Goal: Task Accomplishment & Management: Complete application form

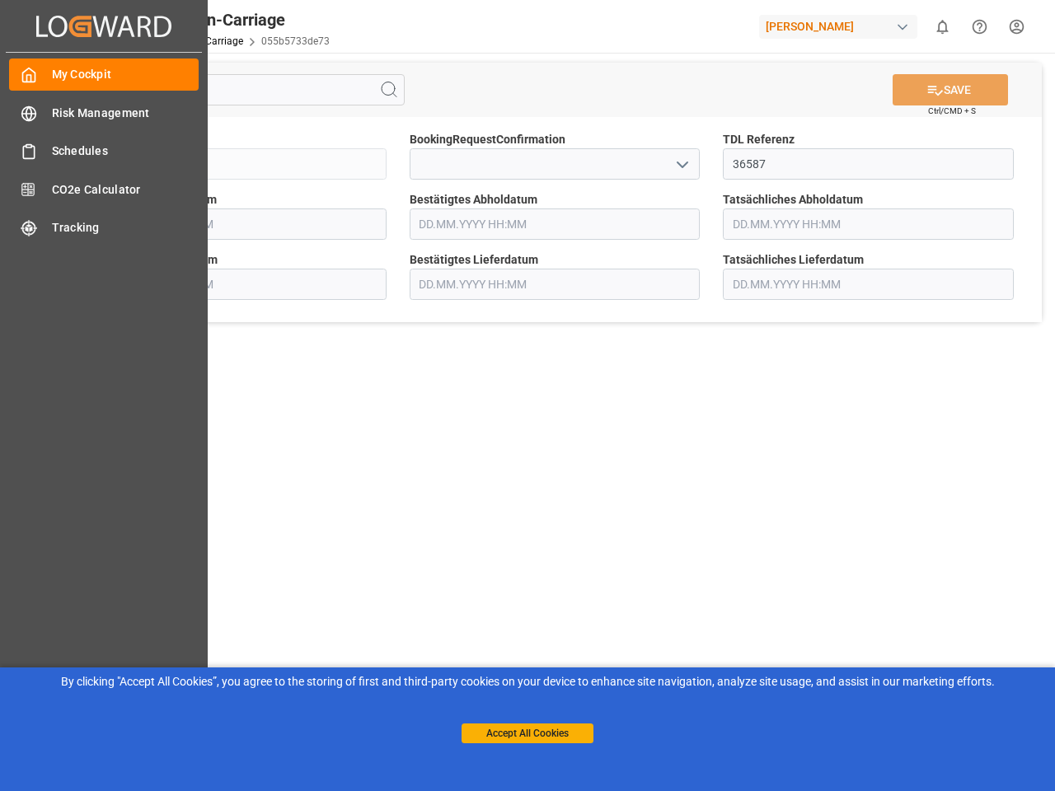
type input "[DATE] 00:00"
type input "[DATE] 12:00"
type input "[DATE] 00:00"
type input "[DATE] 13:45"
click at [527, 396] on main "SAVE Ctrl/CMD + S Sendung QKA25-011426 BookingRequestConfirmation TDL Referenz …" at bounding box center [555, 417] width 994 height 729
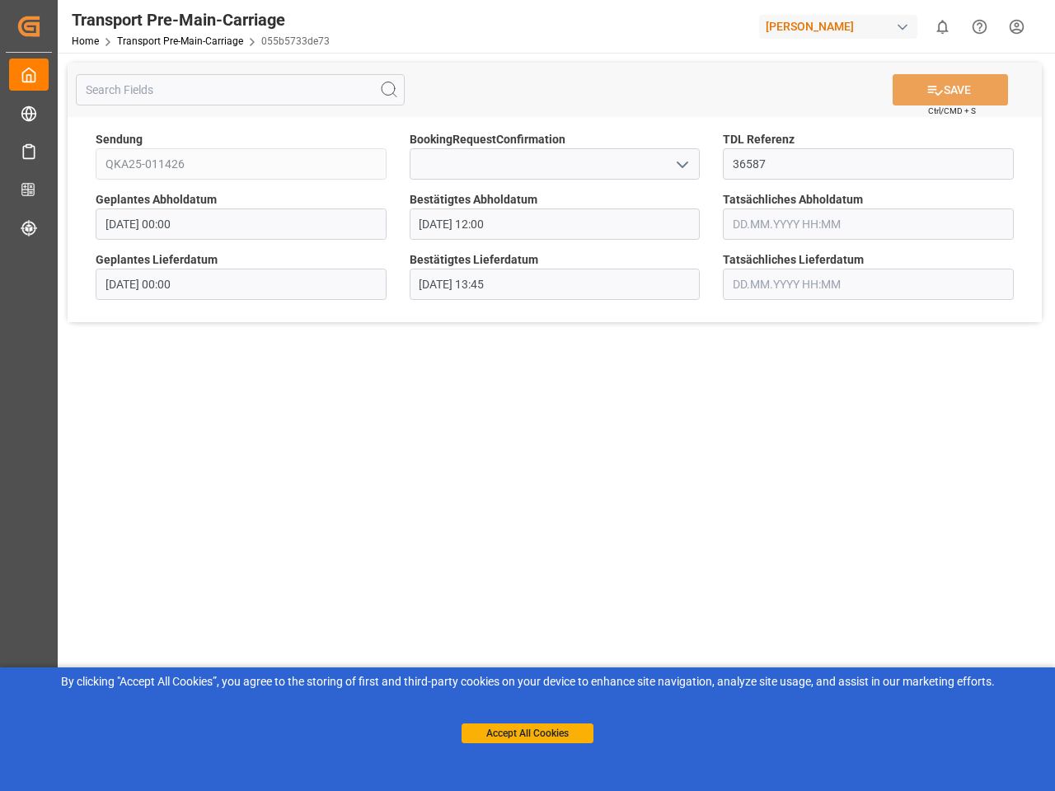
click at [41, 26] on icon "Created by potrace 1.15, written by [PERSON_NAME] [DATE]-[DATE]" at bounding box center [28, 26] width 25 height 26
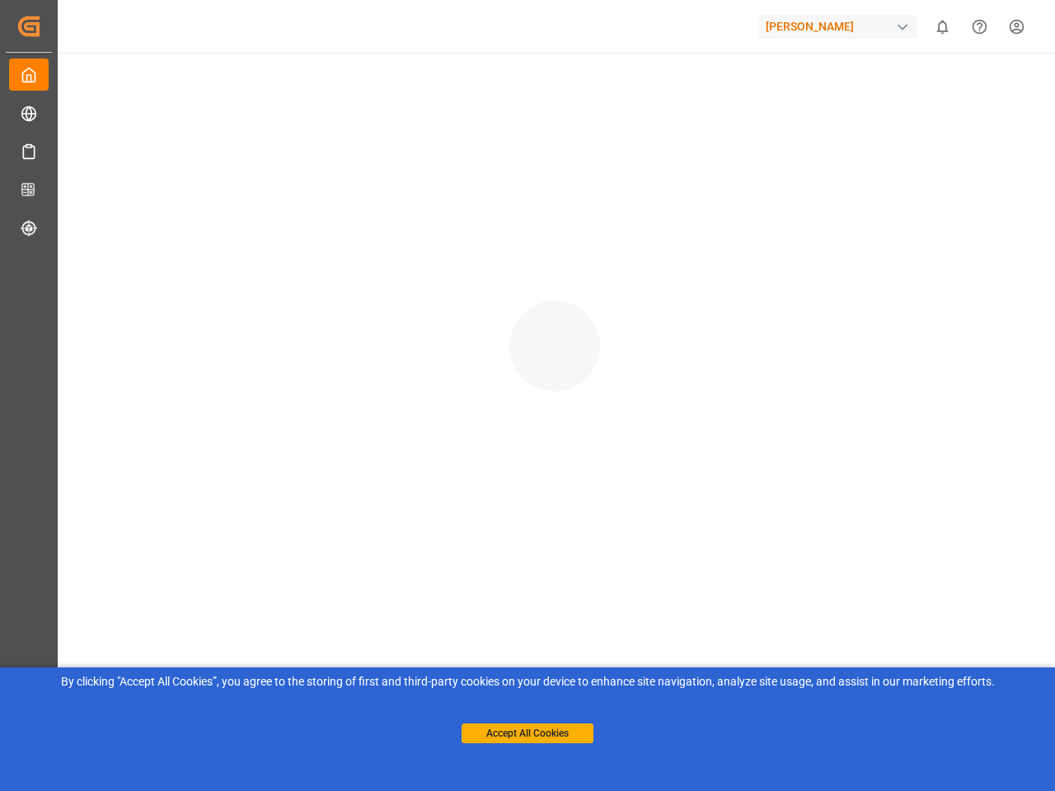
click at [841, 26] on div "[PERSON_NAME]" at bounding box center [838, 27] width 158 height 24
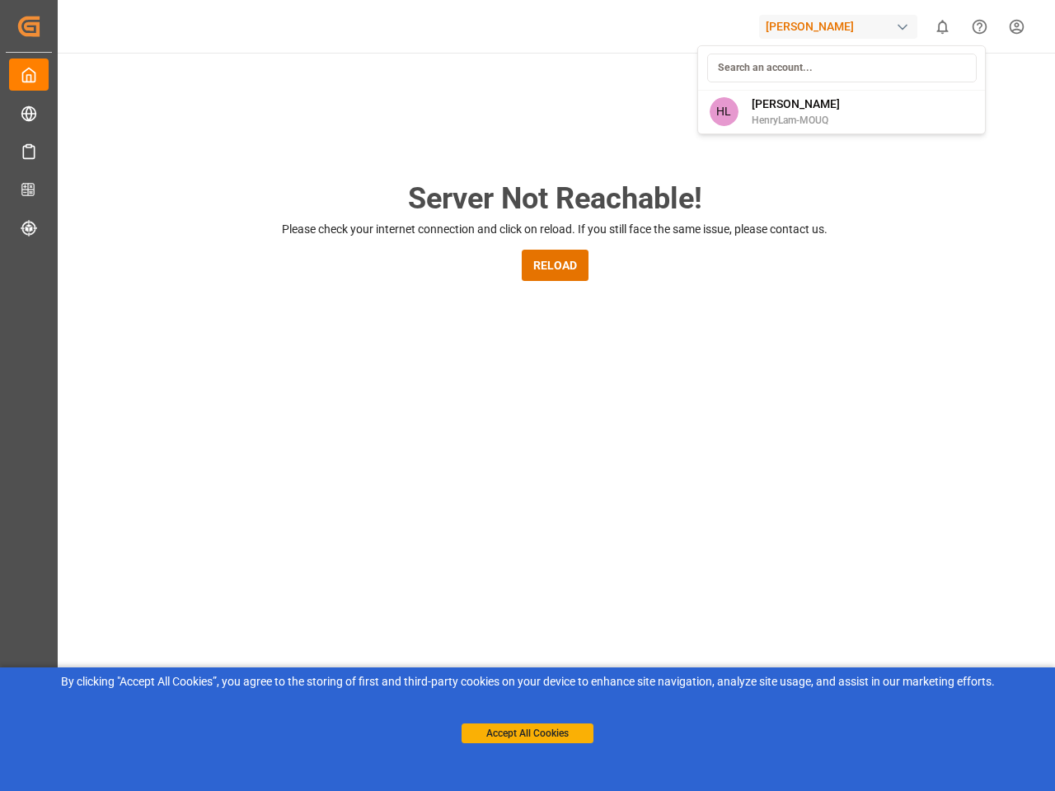
click at [942, 26] on html "Created by potrace 1.15, written by [PERSON_NAME] [DATE]-[DATE] Created by potr…" at bounding box center [527, 395] width 1055 height 791
click at [979, 26] on icon "Help Center" at bounding box center [979, 26] width 17 height 17
click at [389, 90] on div "Server Not Reachable! Please check your internet connection and click on reload…" at bounding box center [554, 631] width 1000 height 1156
click at [950, 90] on div "Server Not Reachable! Please check your internet connection and click on reload…" at bounding box center [554, 631] width 1000 height 1156
click at [682, 164] on div "Server Not Reachable! Please check your internet connection and click on reload…" at bounding box center [554, 631] width 1000 height 1156
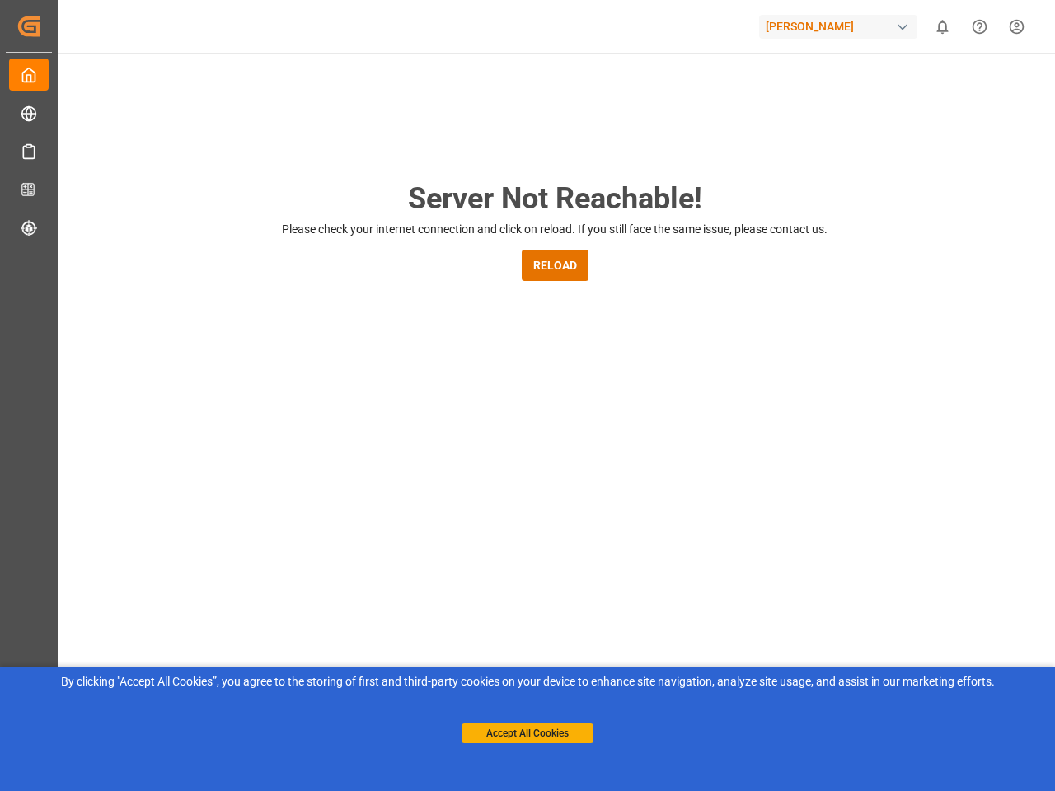
click at [527, 733] on button "Accept All Cookies" at bounding box center [528, 734] width 132 height 20
